Goal: Browse casually: Explore the website without a specific task or goal

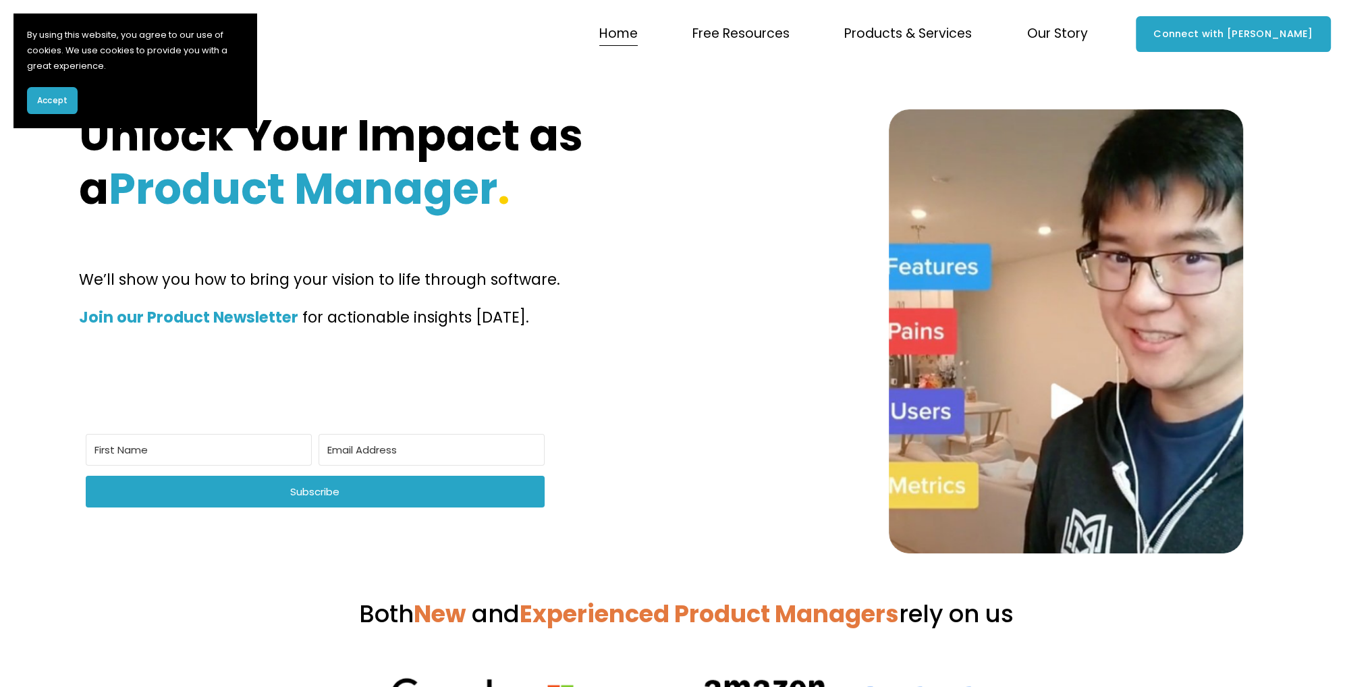
click at [55, 96] on span "Accept" at bounding box center [52, 100] width 30 height 12
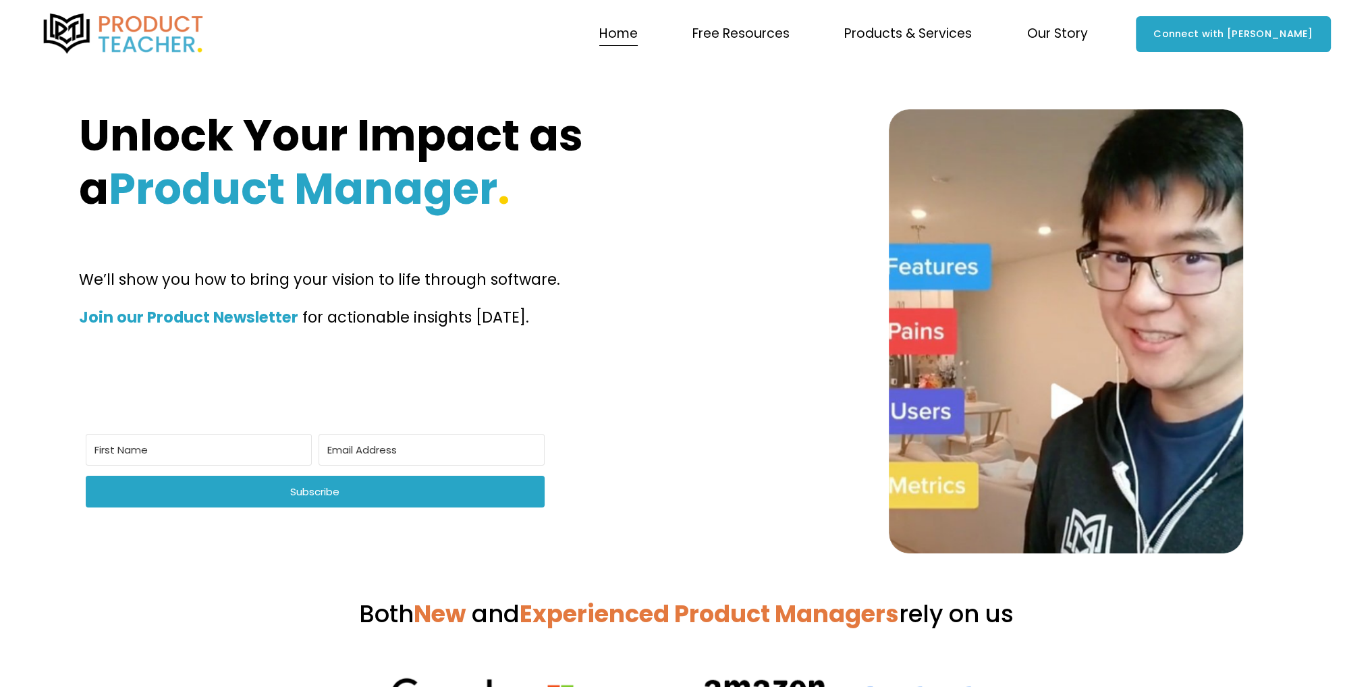
click at [240, 129] on strong "Unlock Your Impact as a" at bounding box center [336, 161] width 514 height 113
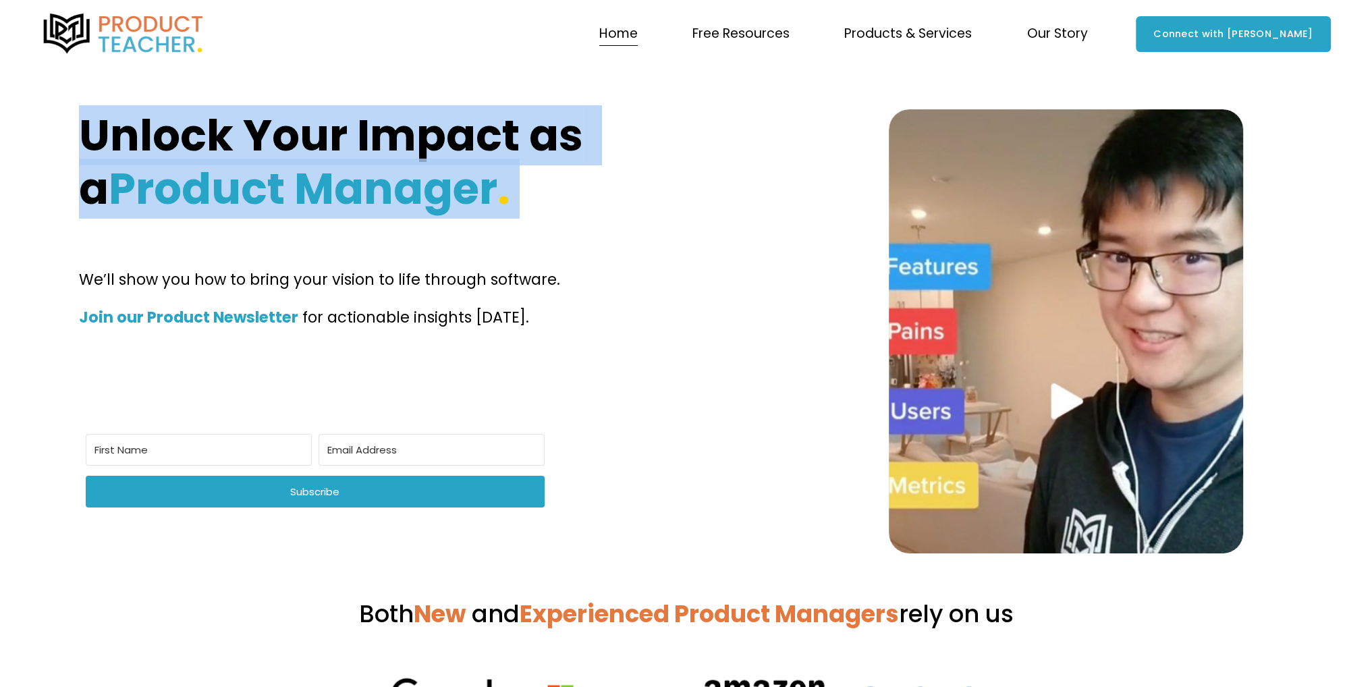
click at [240, 130] on strong "Unlock Your Impact as a" at bounding box center [336, 161] width 514 height 113
click at [113, 36] on img at bounding box center [123, 33] width 165 height 40
